Goal: Check status

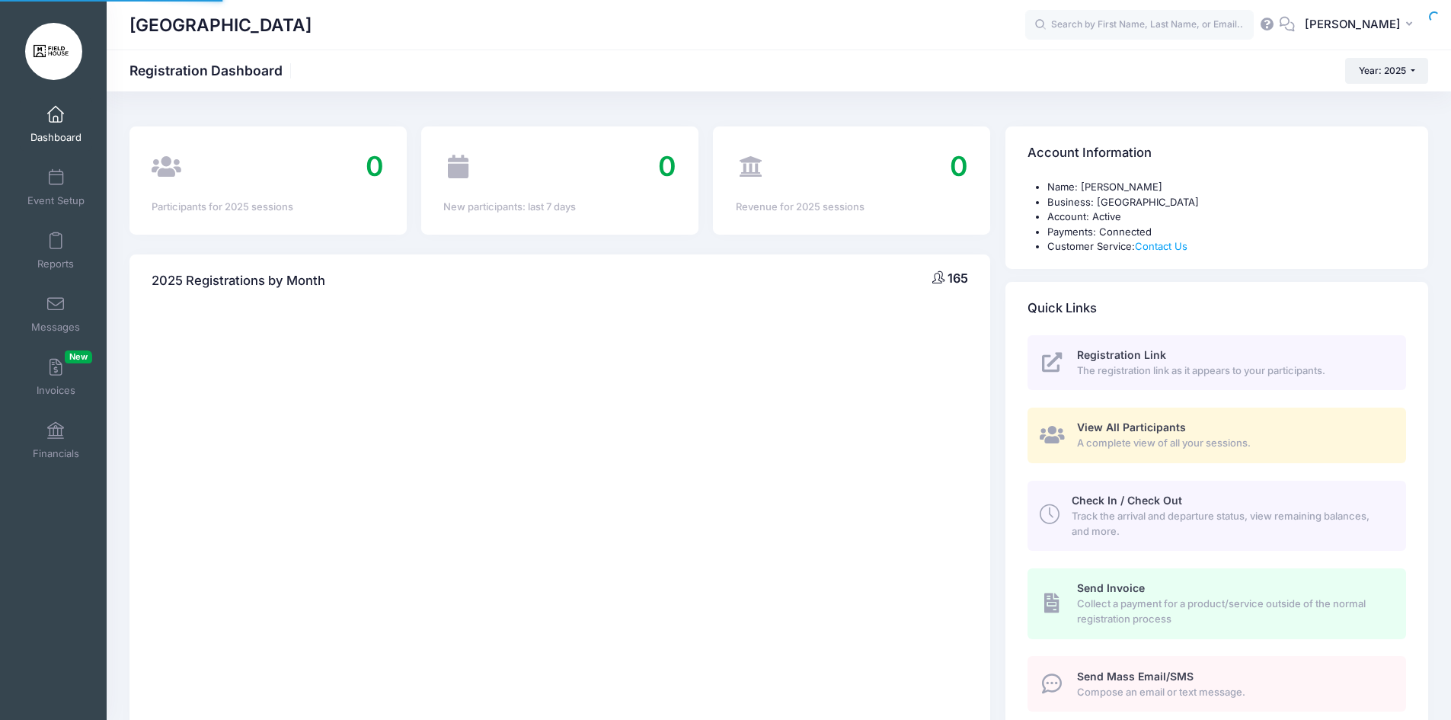
select select
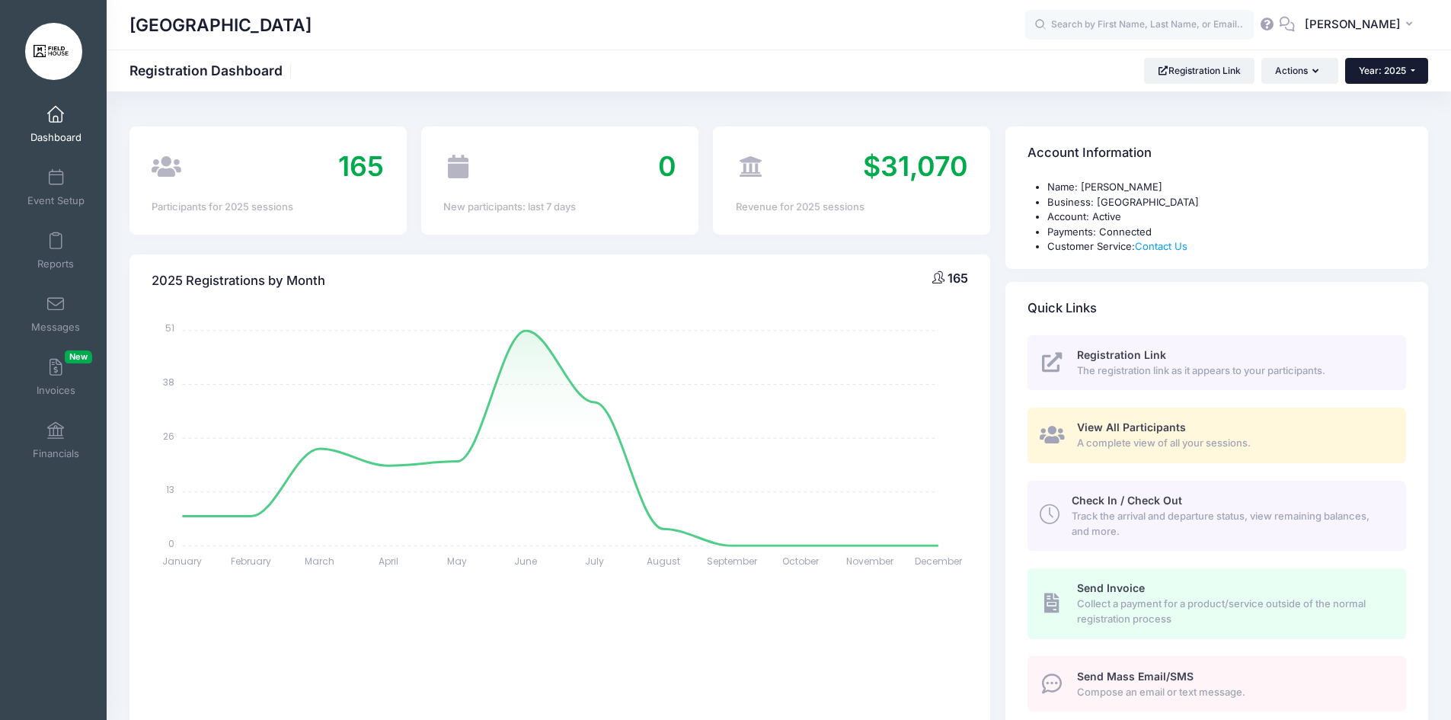
click at [1391, 65] on span "Year: 2025" at bounding box center [1382, 70] width 47 height 11
click at [1389, 102] on link "Year: 2026" at bounding box center [1394, 100] width 99 height 20
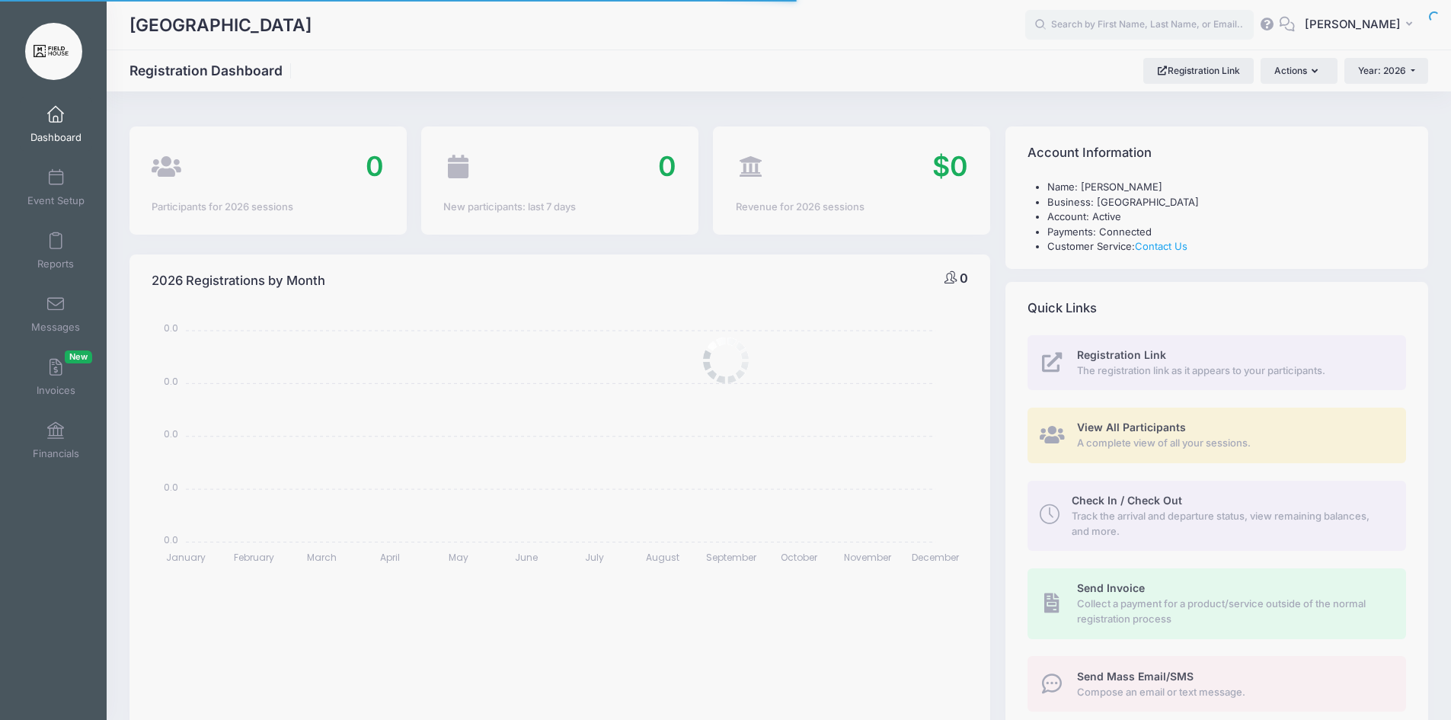
select select
